Goal: Task Accomplishment & Management: Manage account settings

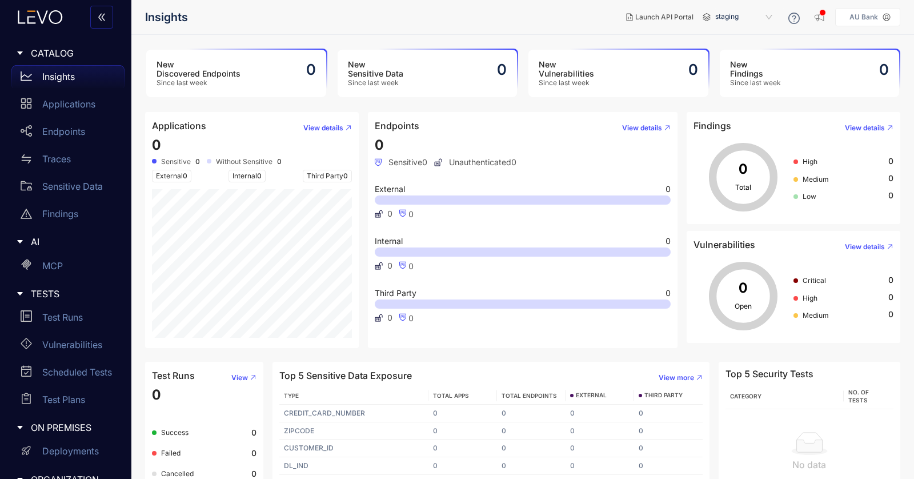
click at [878, 14] on p "AU Bank" at bounding box center [864, 17] width 29 height 8
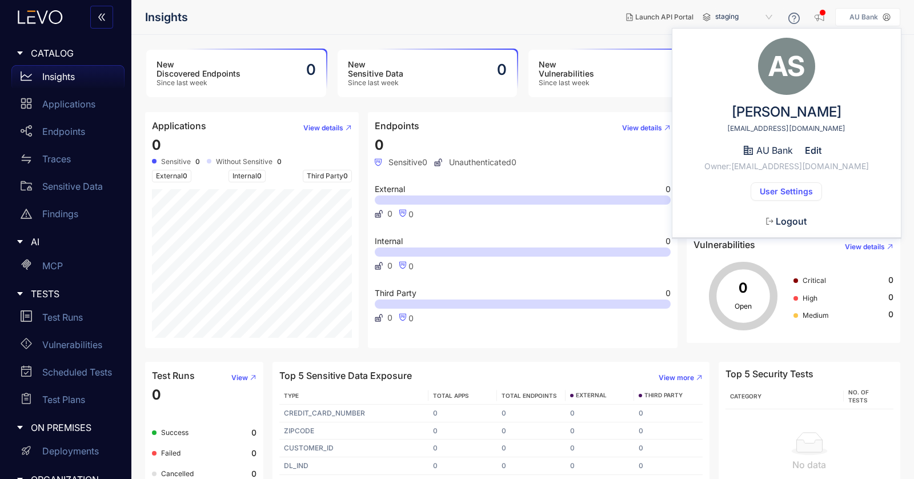
click at [780, 218] on span "Logout" at bounding box center [791, 221] width 31 height 10
